Goal: Transaction & Acquisition: Purchase product/service

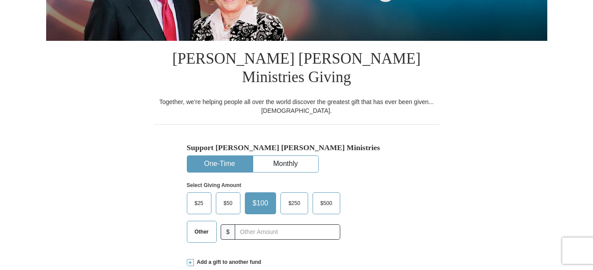
scroll to position [224, 0]
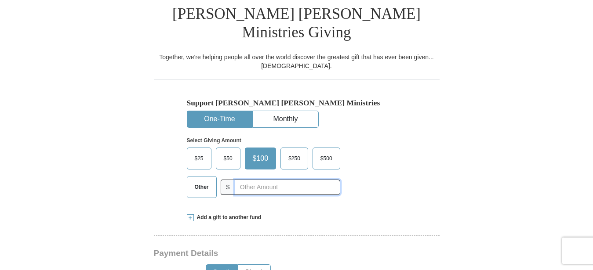
click at [255, 180] on input "text" at bounding box center [287, 187] width 105 height 15
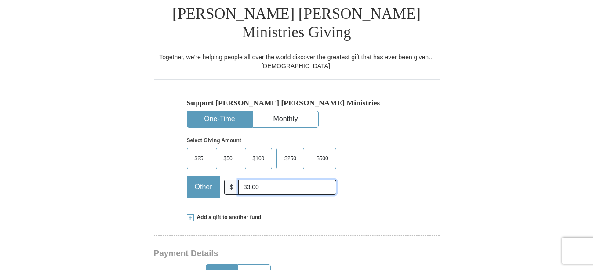
type input "33.00"
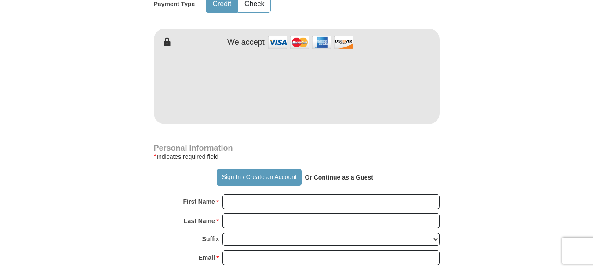
scroll to position [583, 0]
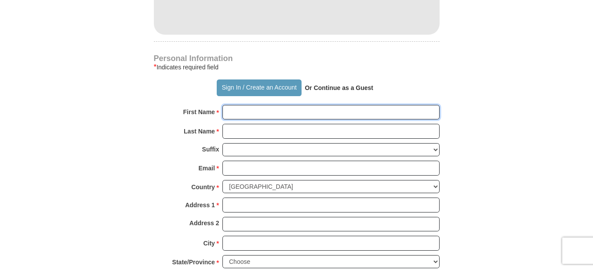
click at [261, 105] on input "First Name *" at bounding box center [330, 112] width 217 height 15
type input "[PERSON_NAME]"
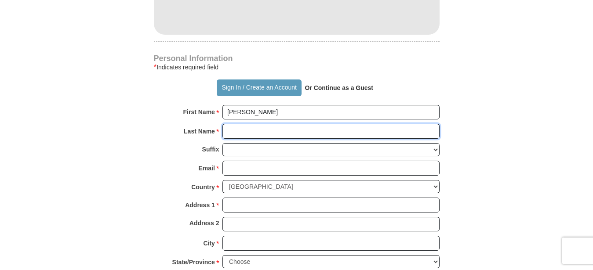
type input "[PERSON_NAME]"
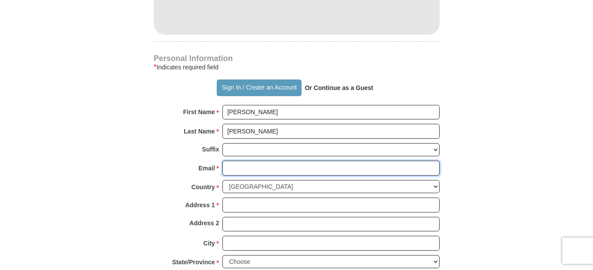
type input "[PERSON_NAME][EMAIL_ADDRESS][DOMAIN_NAME]"
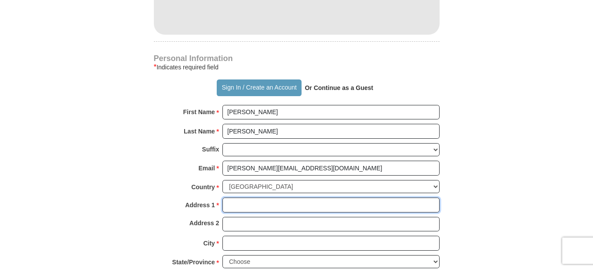
type input "Po Box 984"
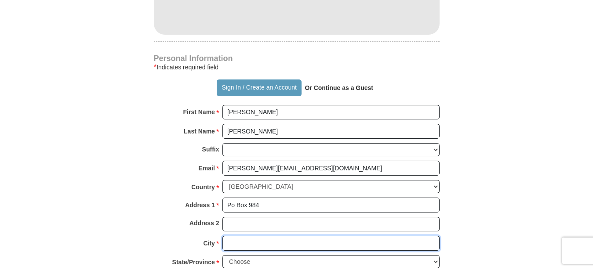
type input "Lake Junaluska"
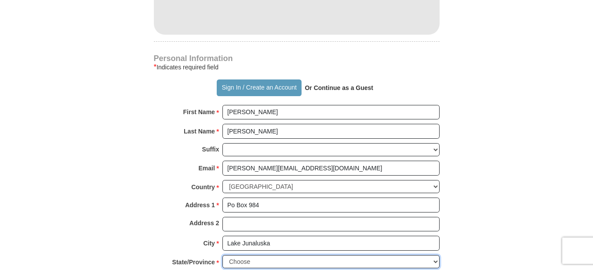
select select "NC"
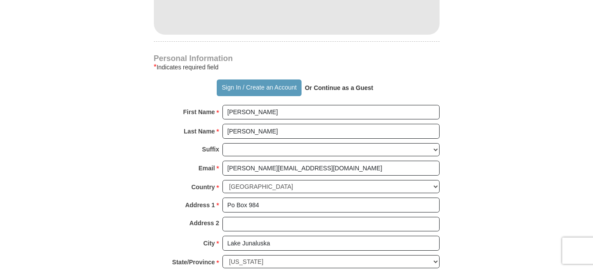
type input "28745"
type input "8285071129"
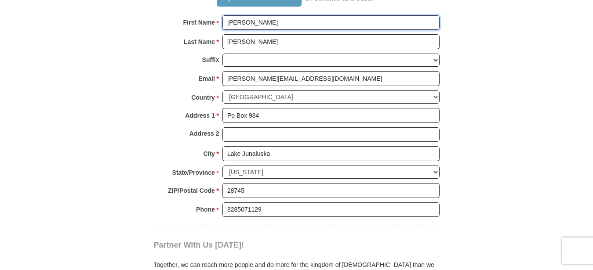
scroll to position [762, 0]
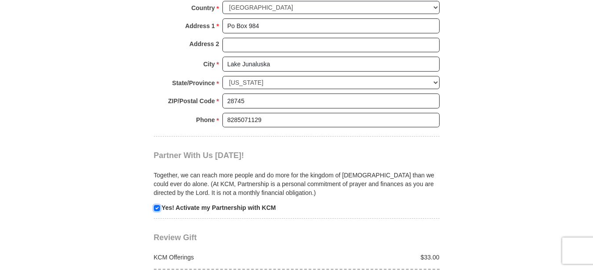
click at [156, 205] on input "checkbox" at bounding box center [157, 208] width 6 height 6
checkbox input "false"
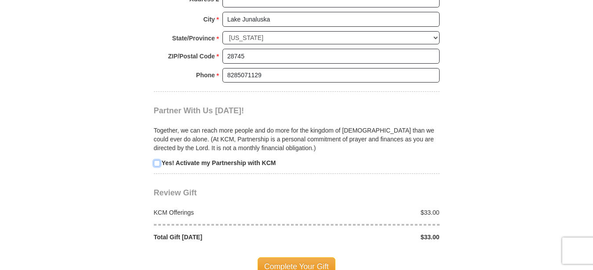
scroll to position [852, 0]
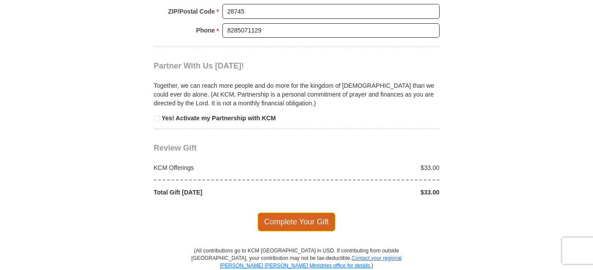
click at [280, 213] on span "Complete Your Gift" at bounding box center [297, 222] width 78 height 18
